Goal: Check status

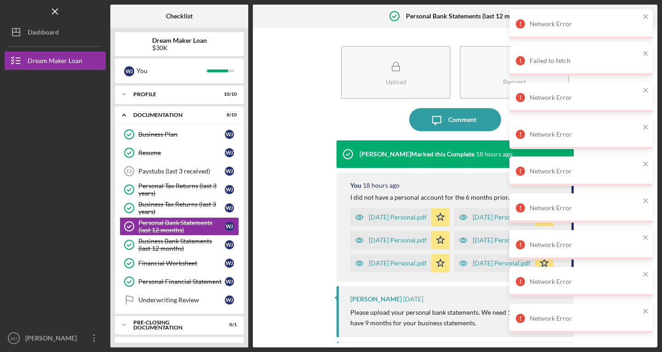
scroll to position [1, 0]
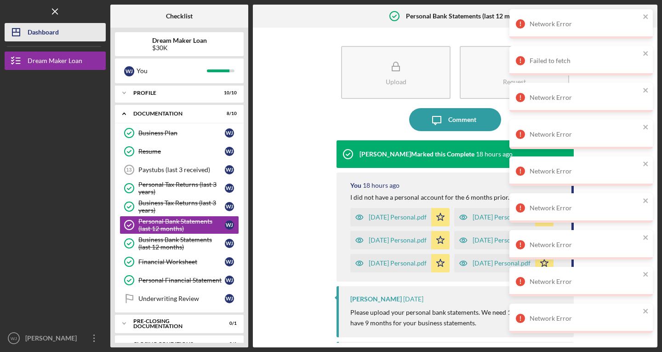
click at [34, 32] on div "Dashboard" at bounding box center [43, 33] width 31 height 21
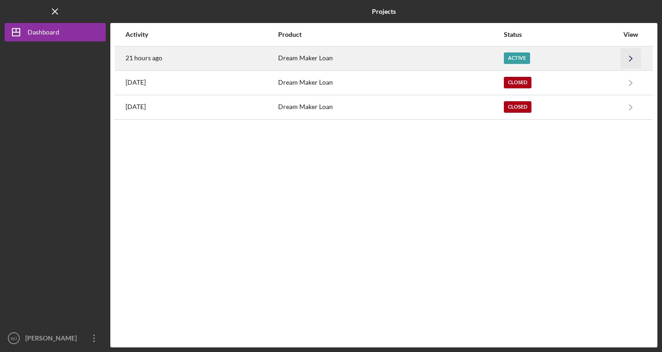
click at [631, 57] on polyline "button" at bounding box center [630, 58] width 3 height 5
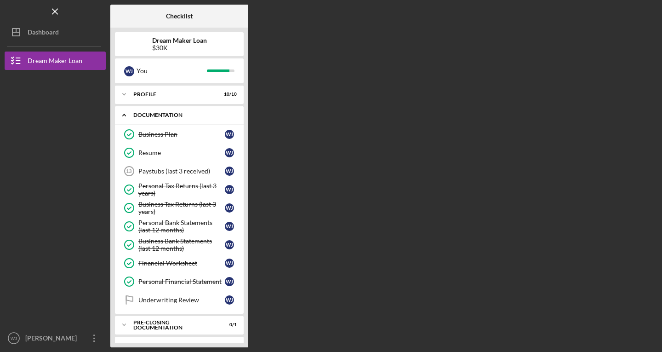
click at [126, 116] on icon "Icon/Expander" at bounding box center [124, 115] width 18 height 18
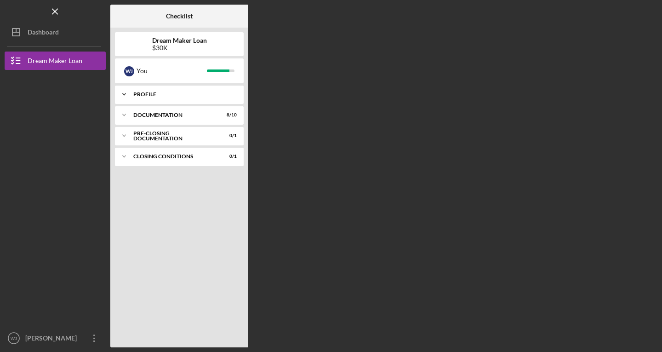
click at [121, 94] on icon "Icon/Expander" at bounding box center [124, 94] width 18 height 18
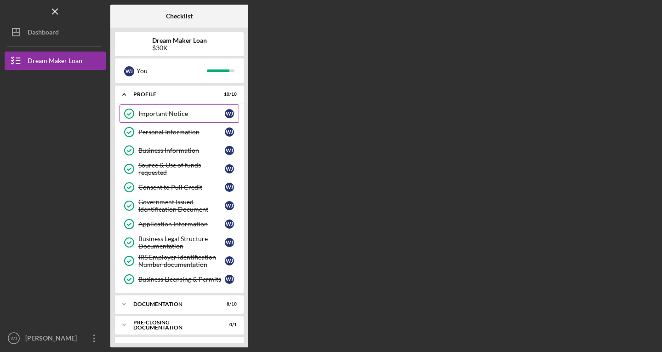
scroll to position [17, 0]
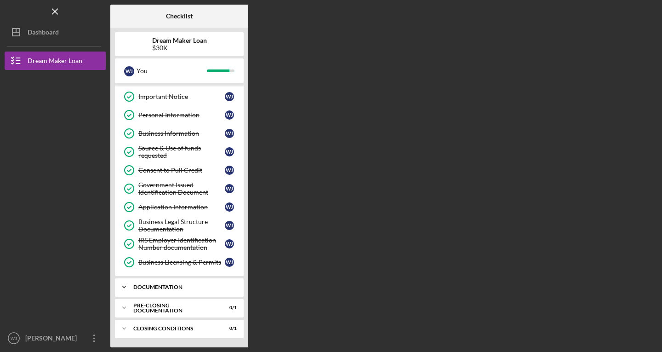
click at [125, 282] on icon "Icon/Expander" at bounding box center [124, 287] width 18 height 18
